Goal: Task Accomplishment & Management: Manage account settings

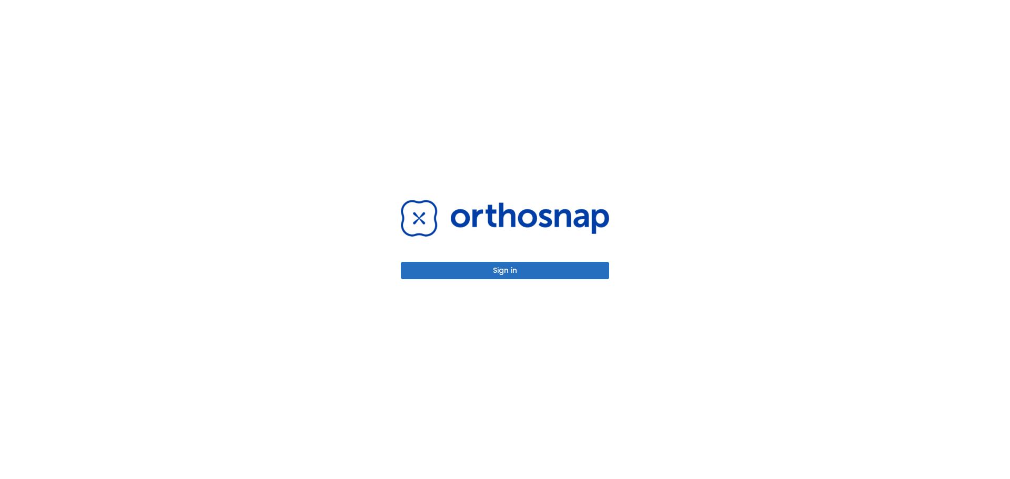
click at [494, 251] on div "Sign in" at bounding box center [505, 239] width 208 height 79
click at [503, 276] on button "Sign in" at bounding box center [505, 270] width 208 height 17
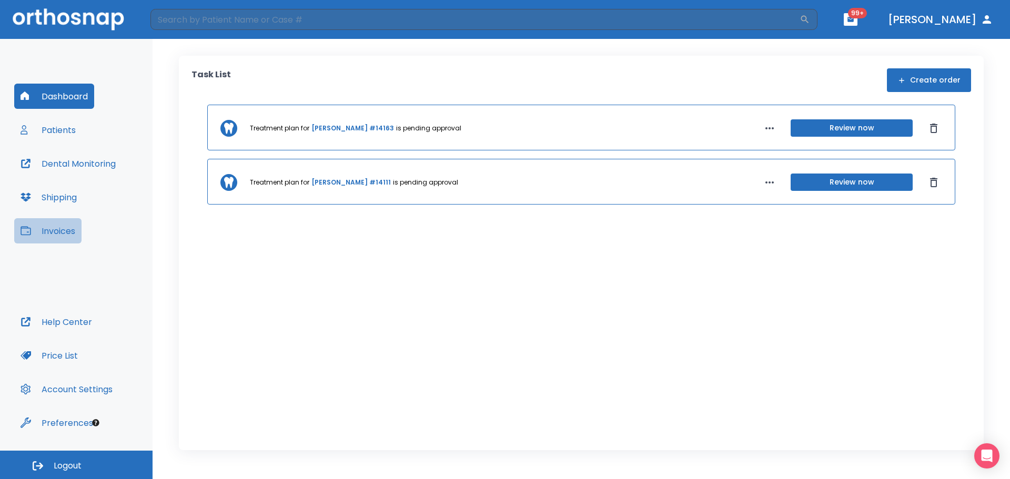
click at [78, 230] on button "Invoices" at bounding box center [47, 230] width 67 height 25
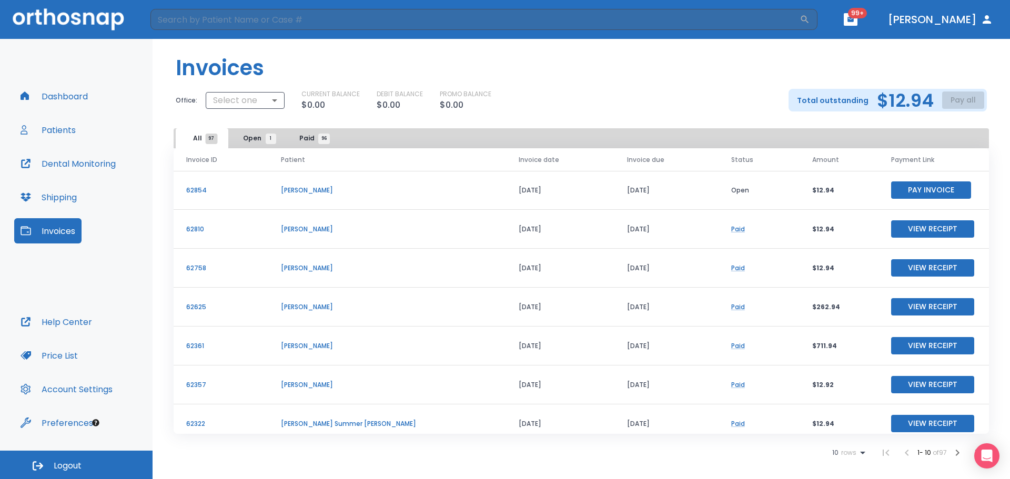
click at [924, 191] on button "Pay Invoice" at bounding box center [931, 189] width 80 height 17
